Goal: Transaction & Acquisition: Book appointment/travel/reservation

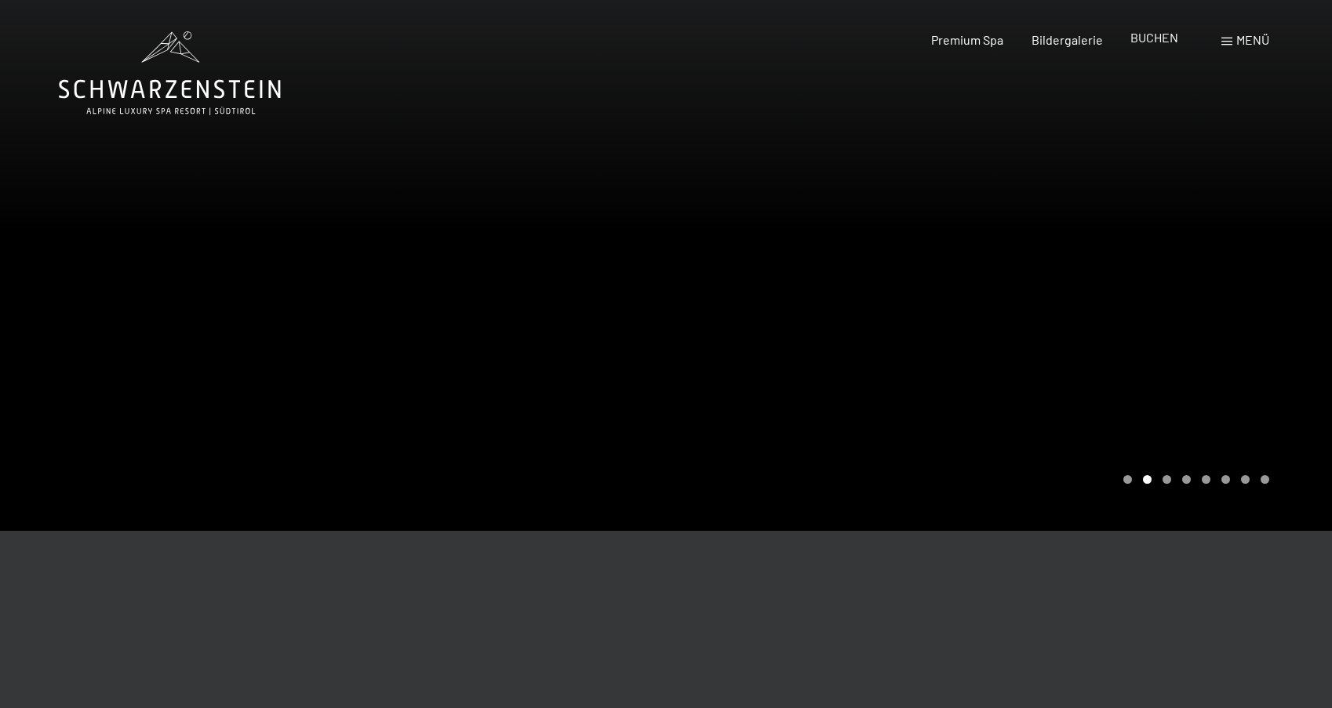
click at [1168, 35] on span "BUCHEN" at bounding box center [1154, 37] width 48 height 15
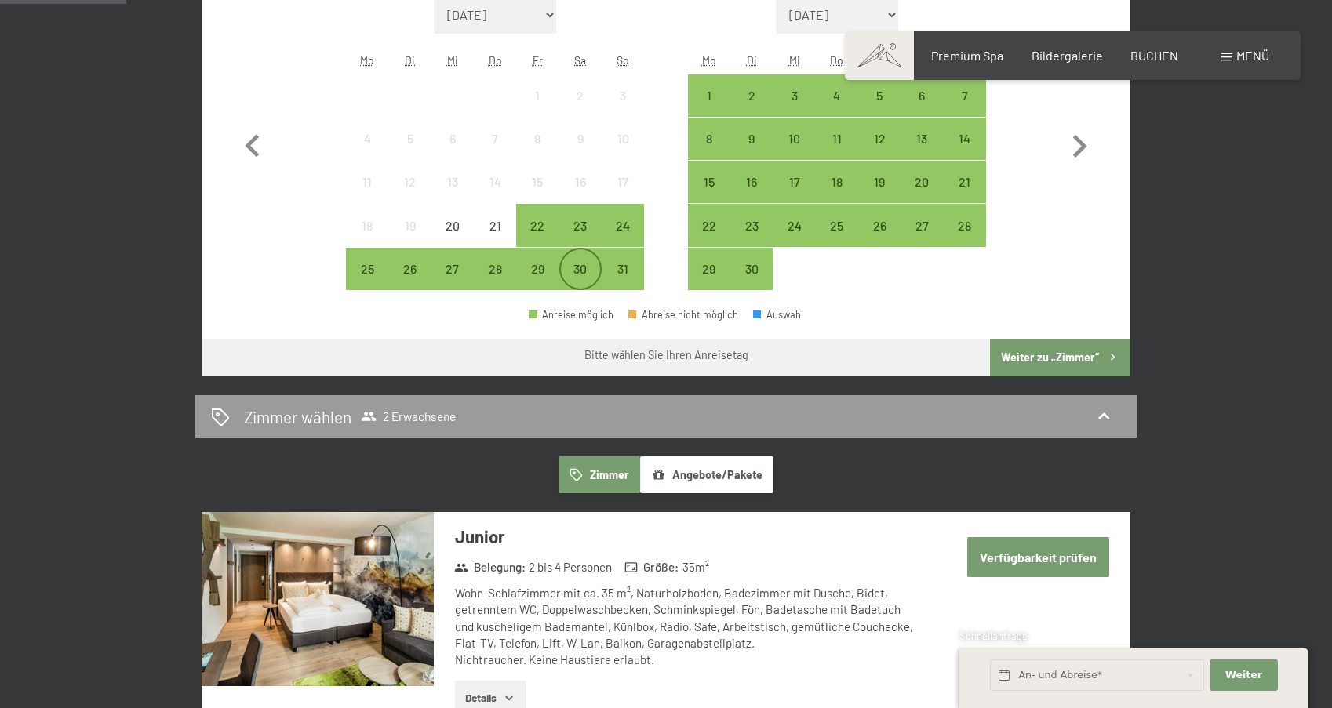
scroll to position [628, 0]
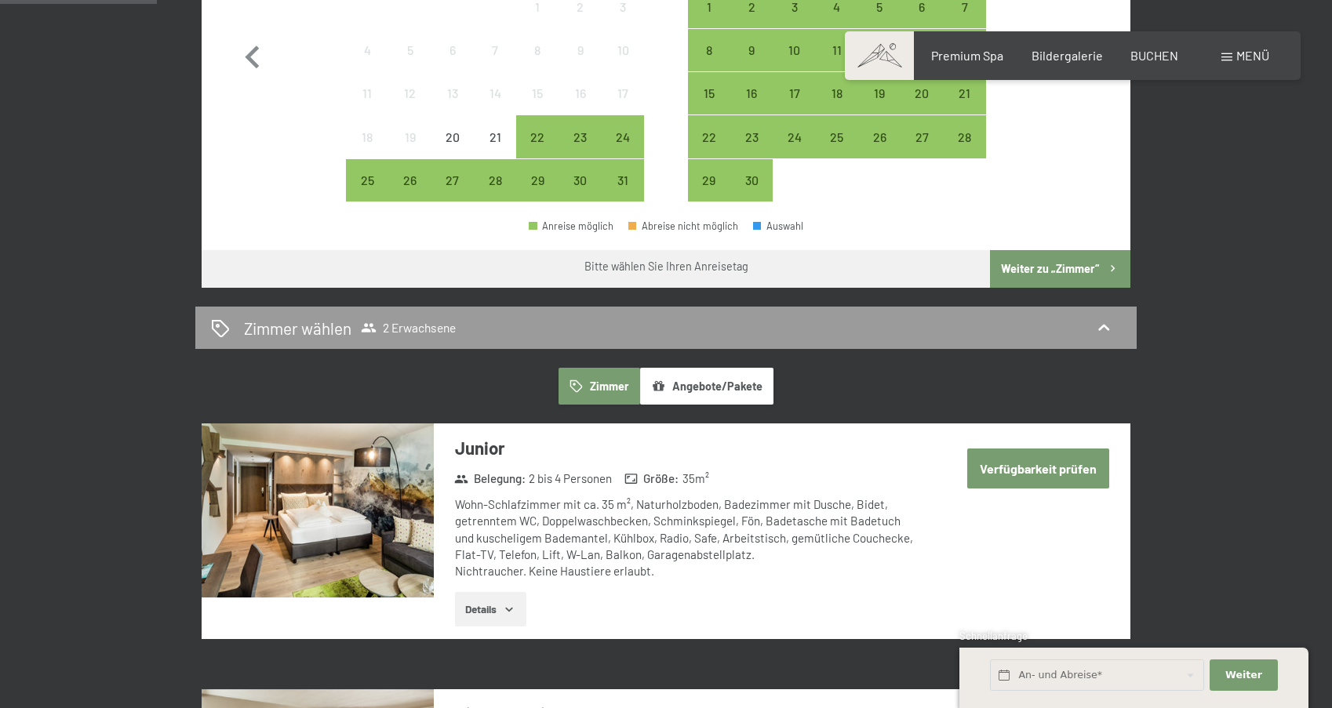
click at [672, 388] on button "Angebote/Pakete" at bounding box center [706, 386] width 133 height 36
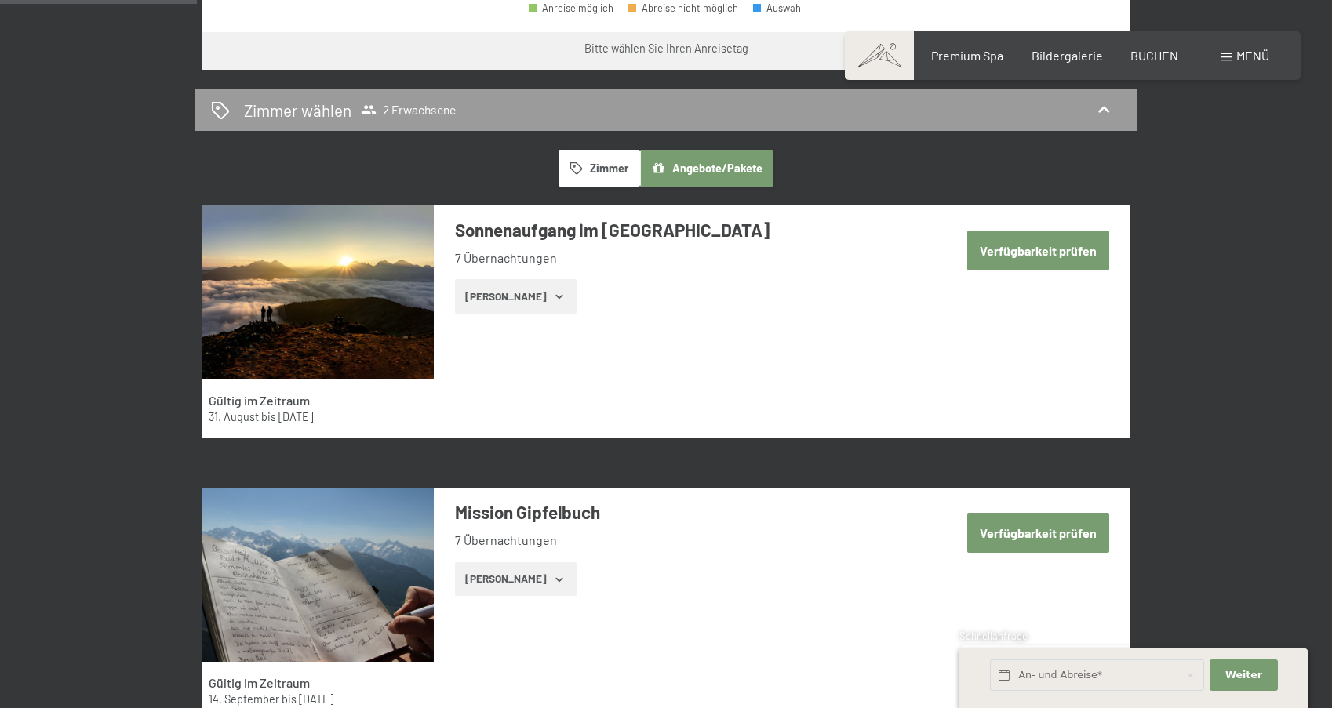
scroll to position [863, 0]
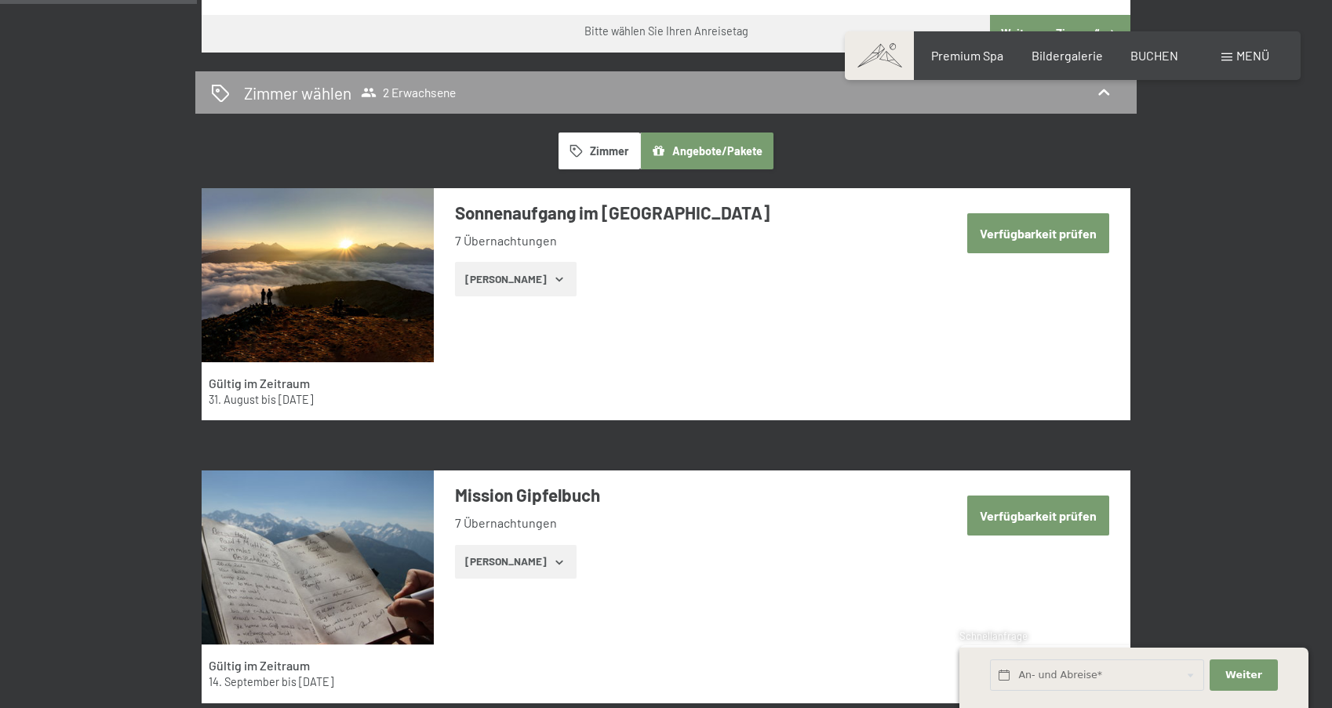
click at [515, 274] on button "Zeige Zimmer" at bounding box center [516, 279] width 122 height 35
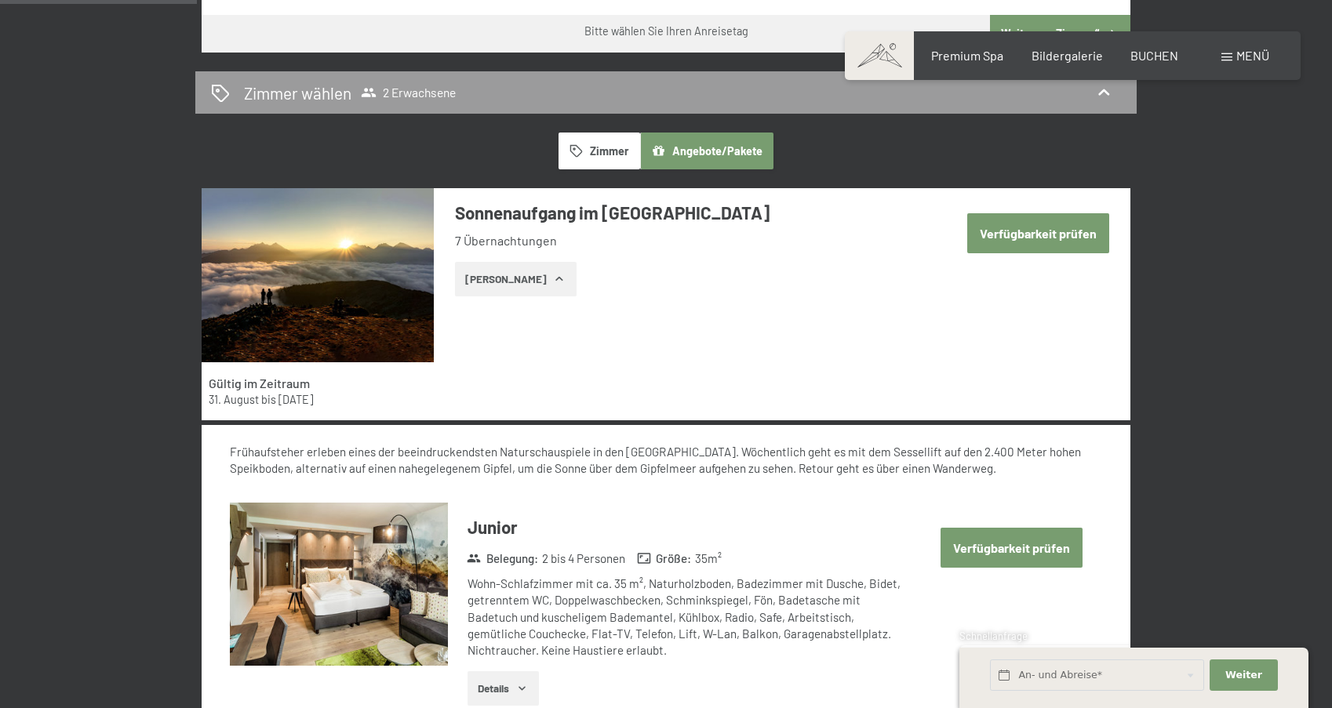
click at [515, 274] on button "Zeige Zimmer" at bounding box center [516, 279] width 122 height 35
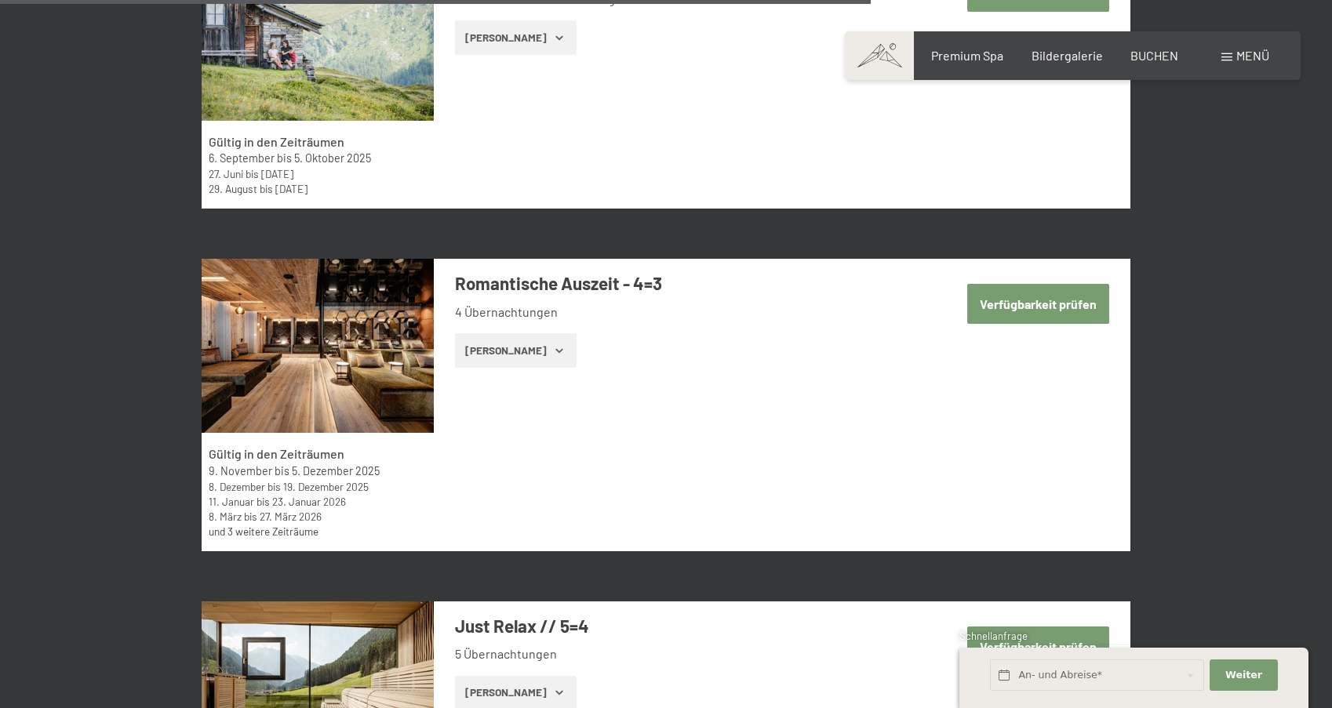
scroll to position [3923, 0]
